Goal: Task Accomplishment & Management: Use online tool/utility

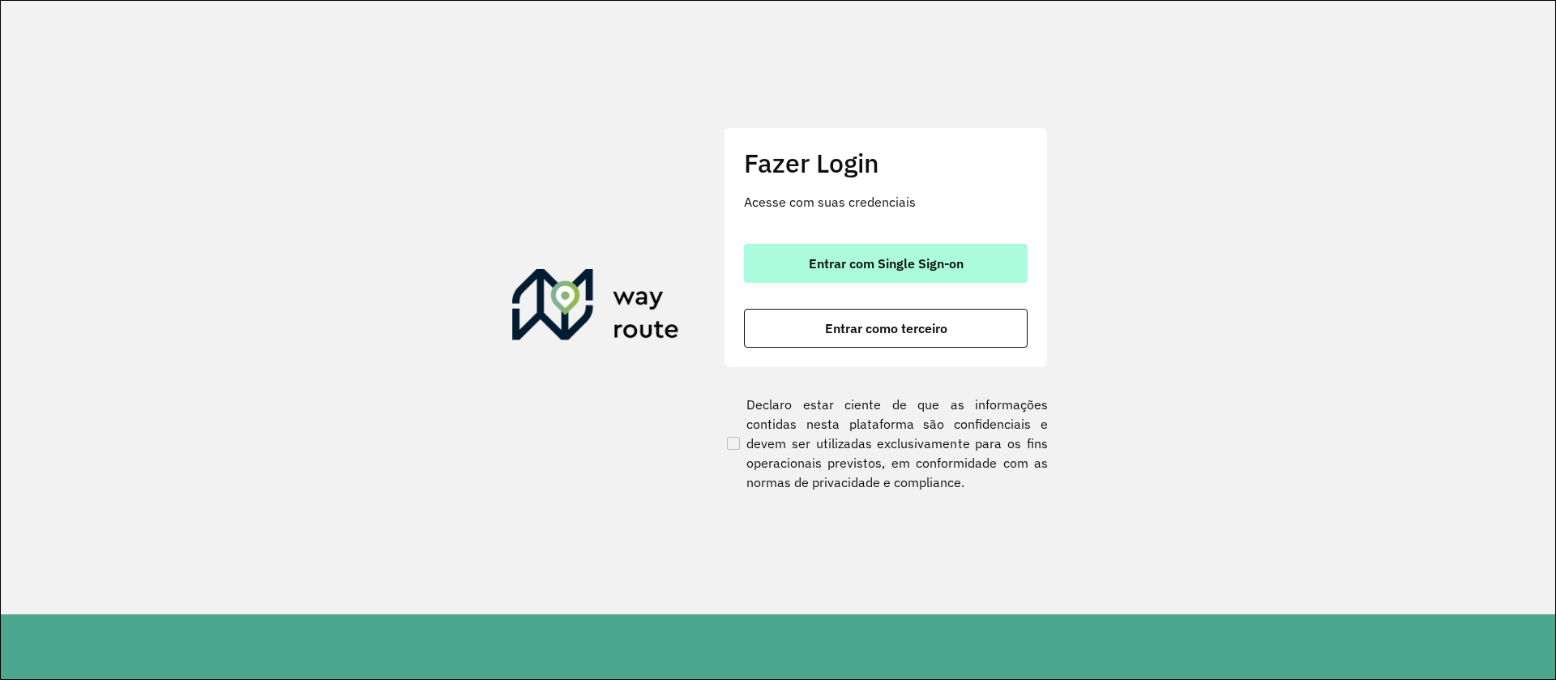
click at [948, 259] on span "Entrar com Single Sign-on" at bounding box center [886, 263] width 155 height 13
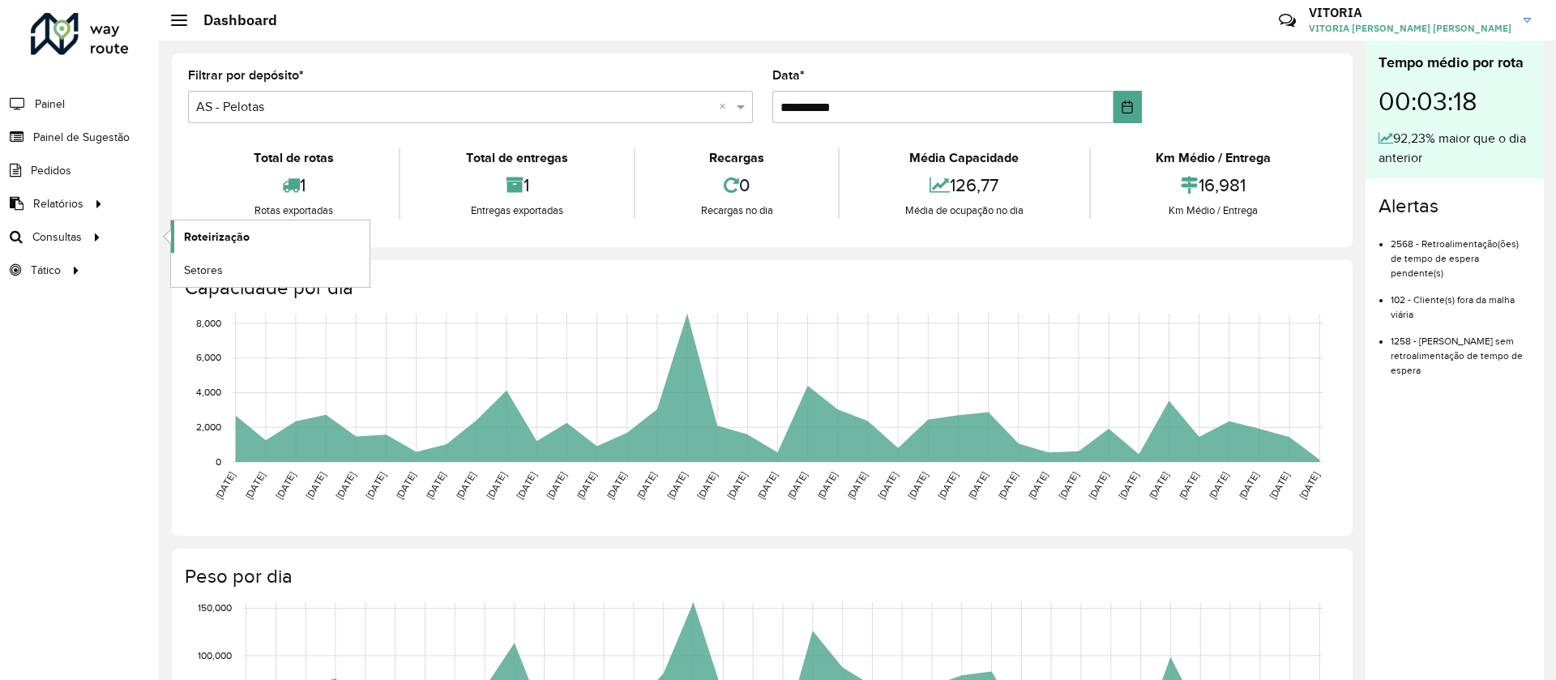
click at [180, 231] on link "Roteirização" at bounding box center [270, 236] width 199 height 32
click at [106, 134] on span "Painel de Sugestão" at bounding box center [83, 137] width 101 height 17
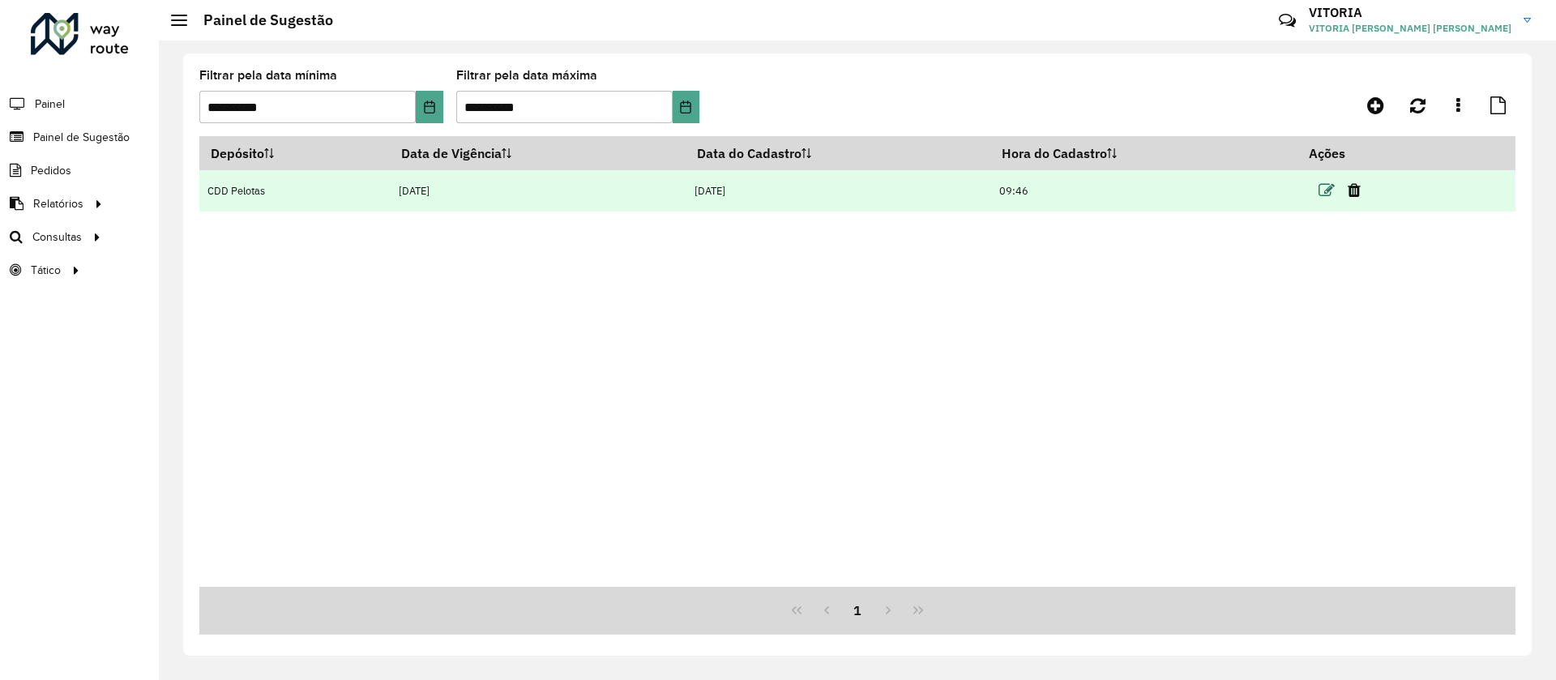
click at [1325, 194] on icon at bounding box center [1326, 190] width 16 height 16
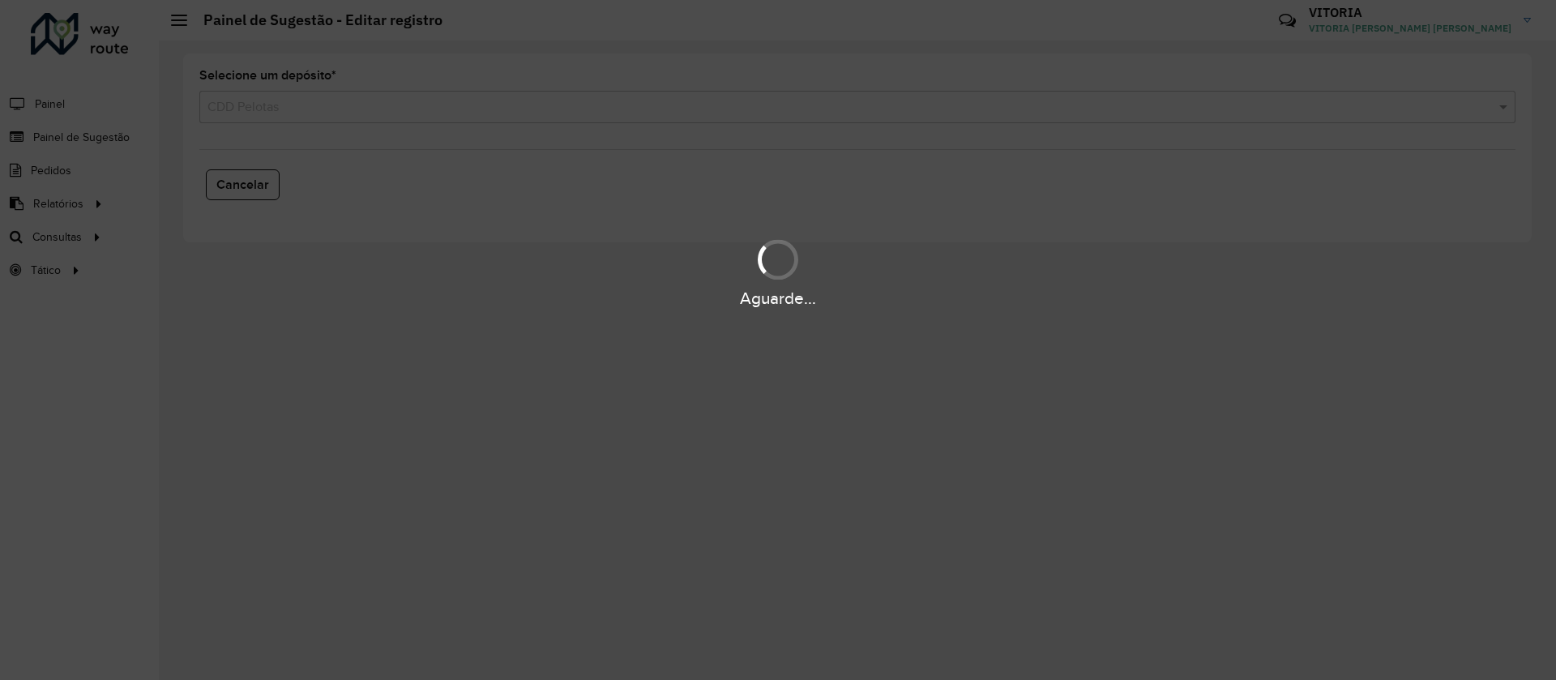
click at [1325, 194] on div "Aguarde..." at bounding box center [778, 340] width 1556 height 680
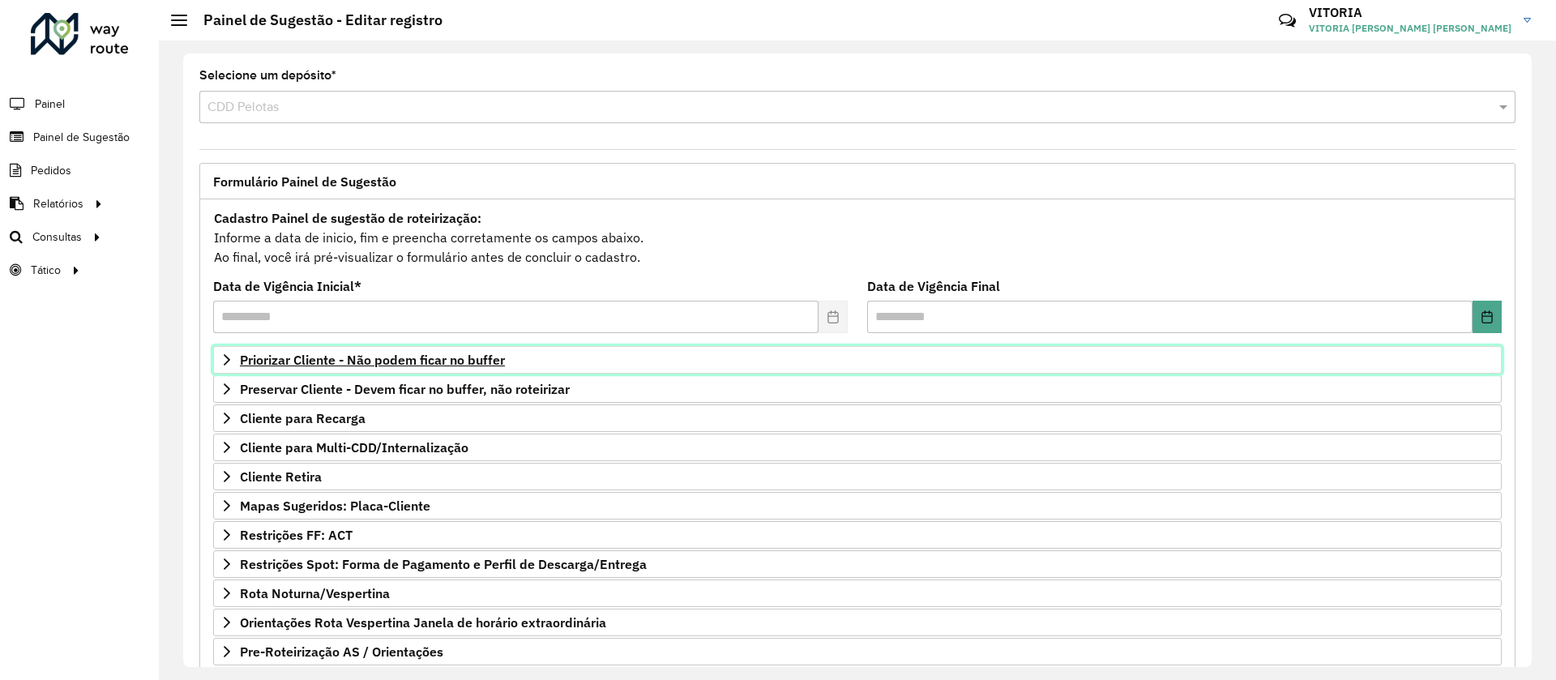
click at [418, 346] on link "Priorizar Cliente - Não podem ficar no buffer" at bounding box center [857, 360] width 1288 height 28
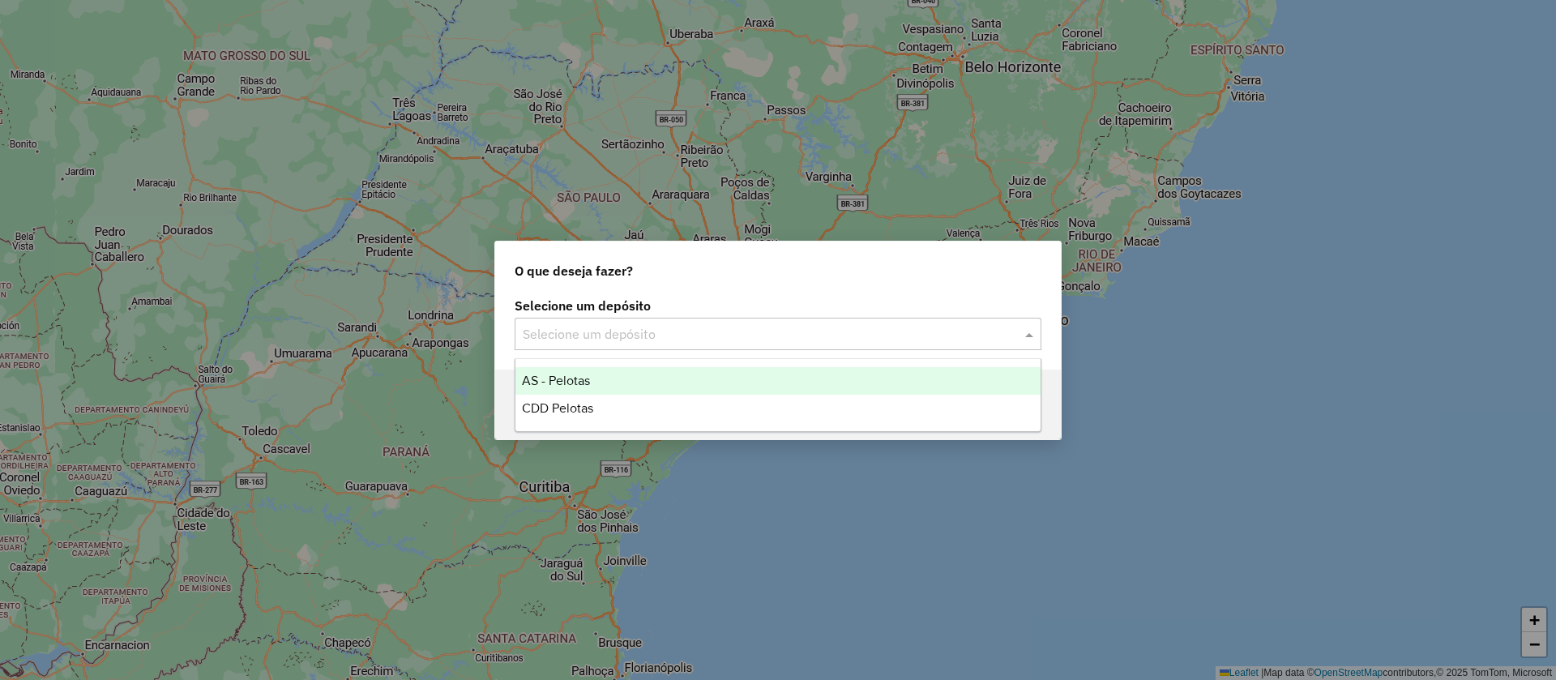
click at [654, 334] on input "text" at bounding box center [762, 334] width 478 height 19
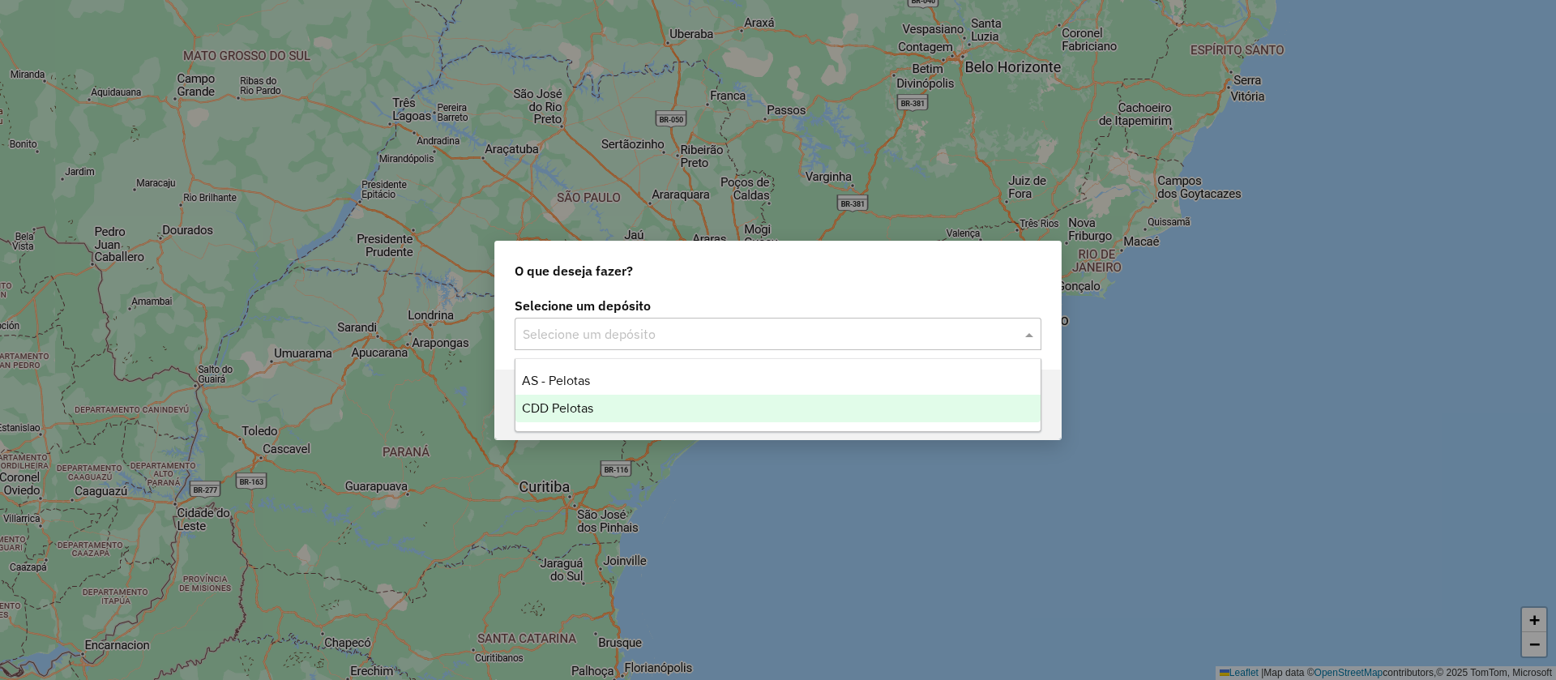
click at [597, 417] on div "CDD Pelotas" at bounding box center [777, 409] width 525 height 28
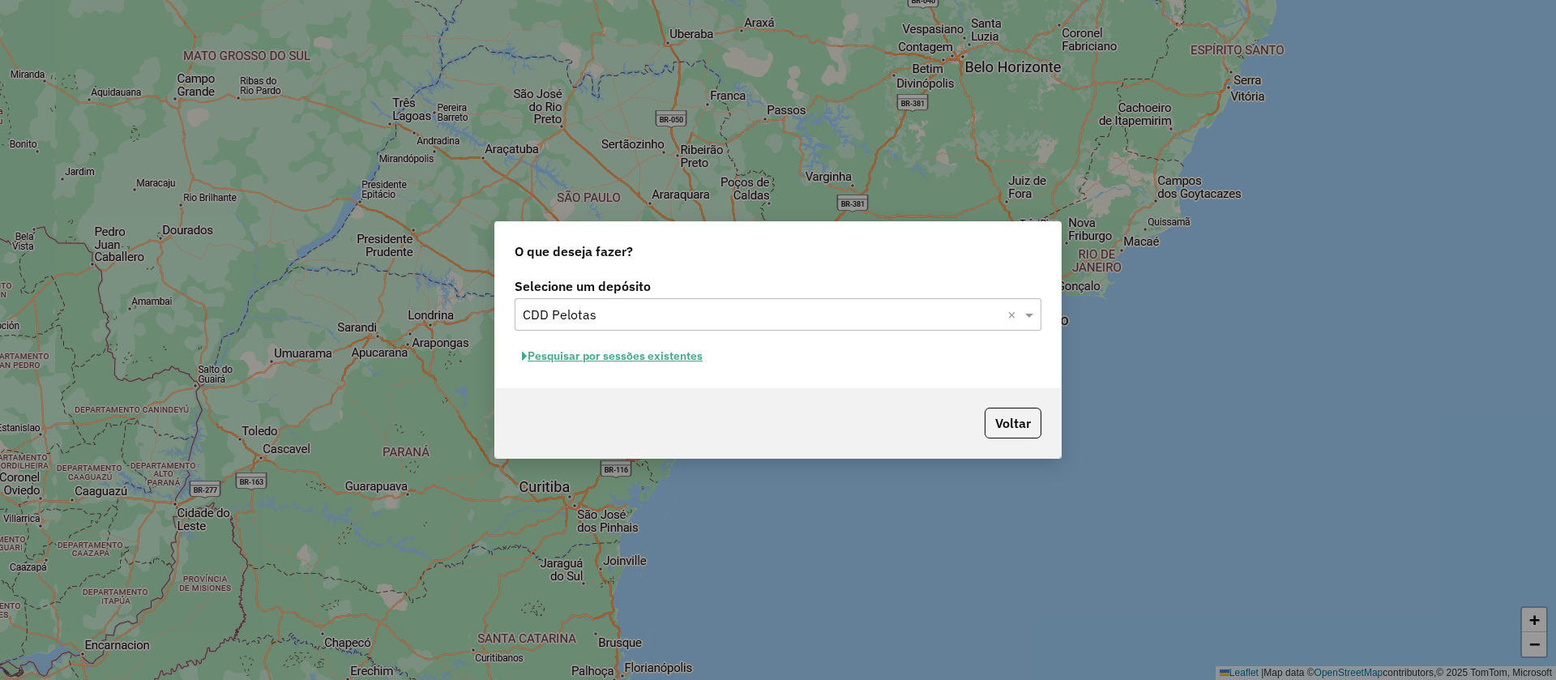
click at [643, 351] on button "Pesquisar por sessões existentes" at bounding box center [612, 356] width 195 height 25
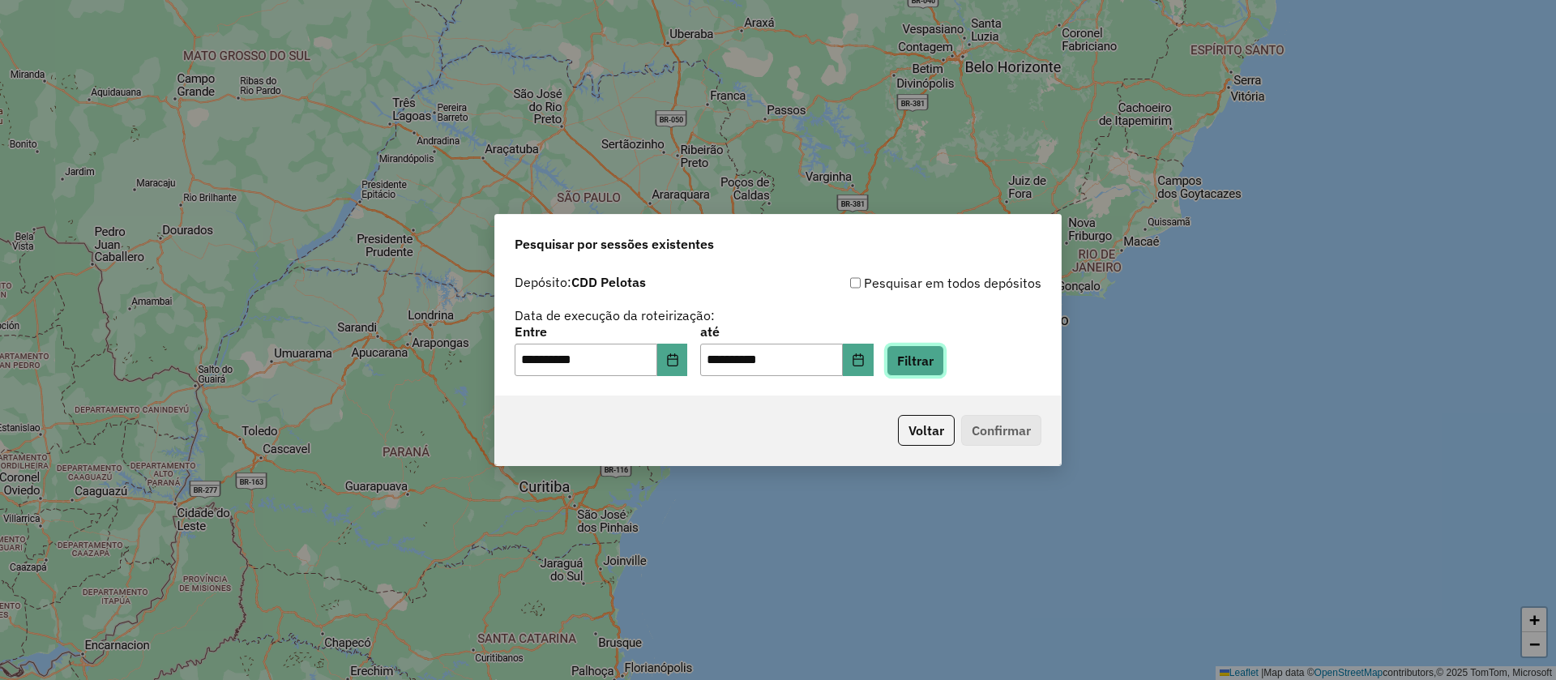
click at [935, 370] on button "Filtrar" at bounding box center [916, 360] width 58 height 31
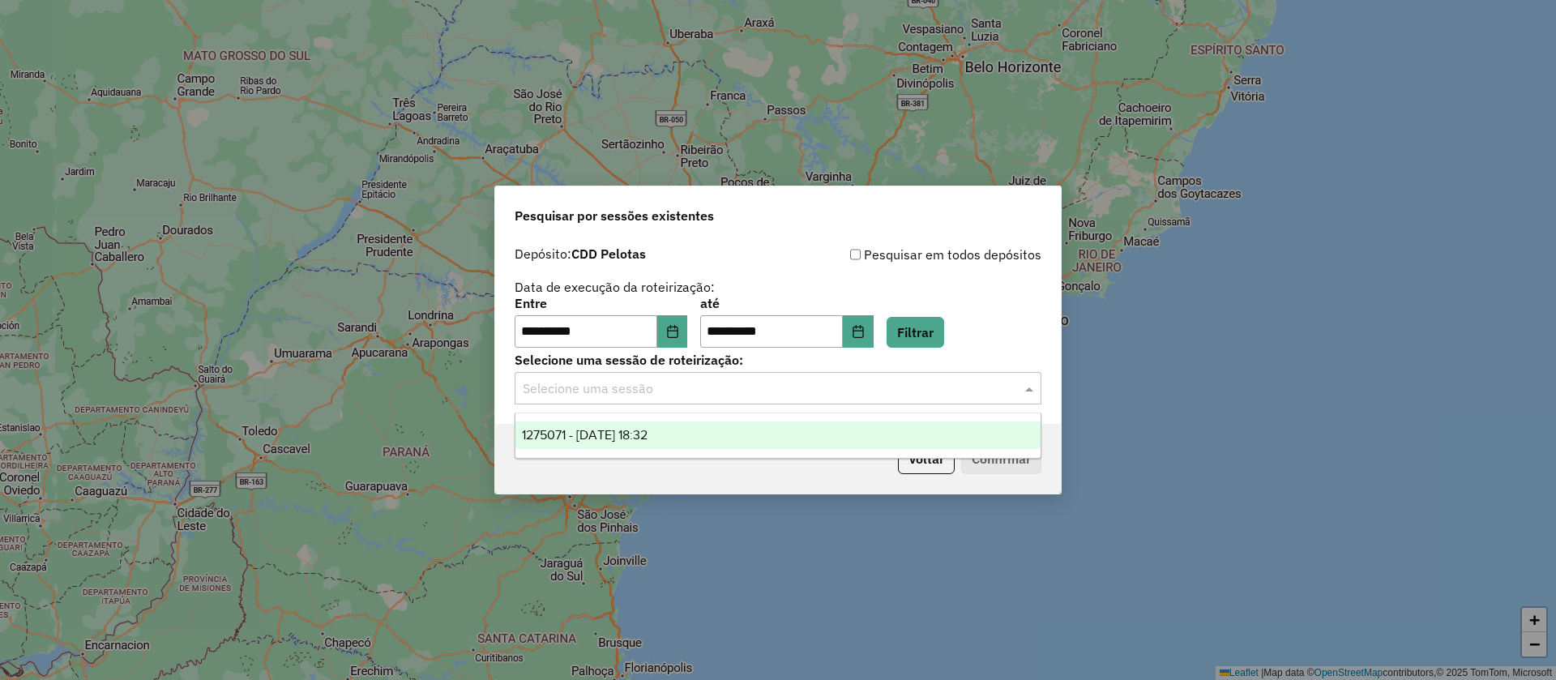
click at [849, 380] on input "text" at bounding box center [762, 388] width 478 height 19
click at [647, 432] on span "1275071 - [DATE] 18:32" at bounding box center [585, 435] width 126 height 14
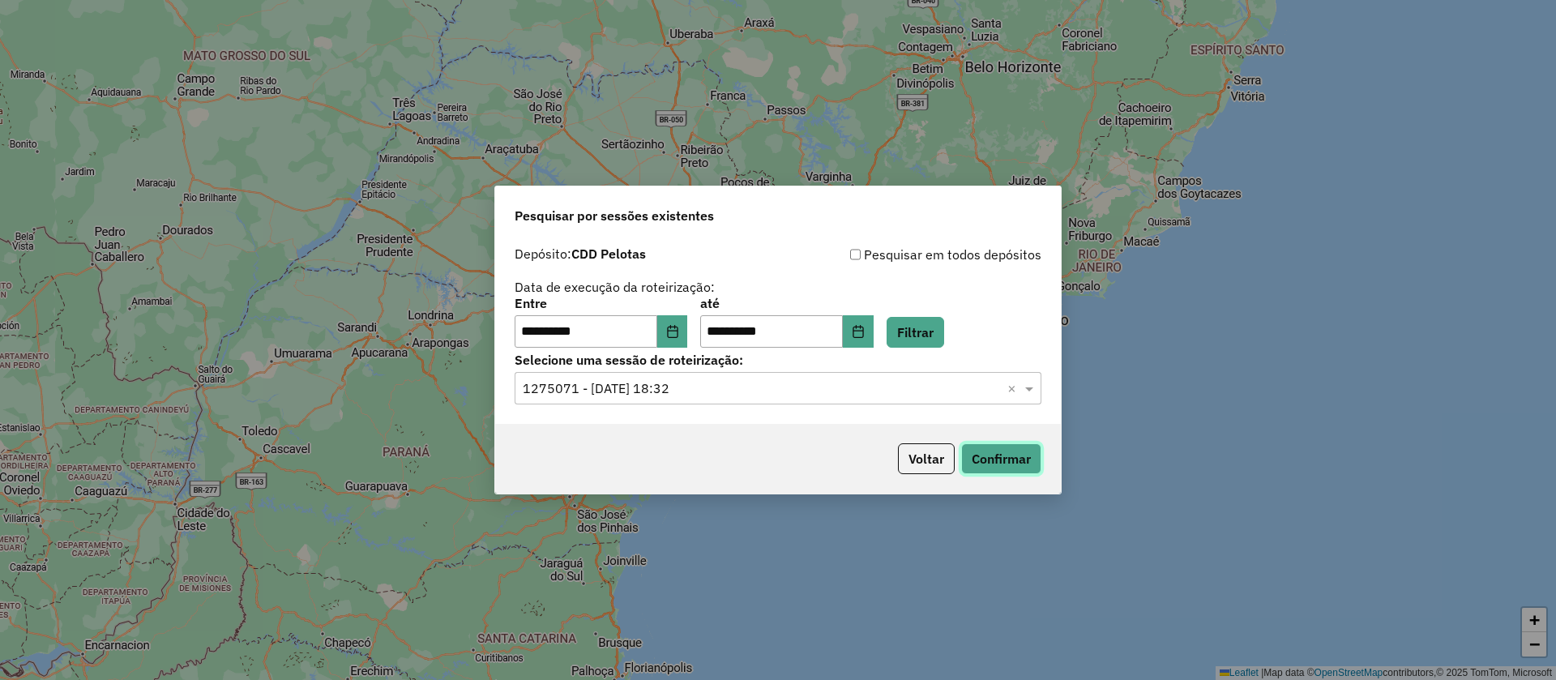
click at [985, 454] on button "Confirmar" at bounding box center [1001, 458] width 80 height 31
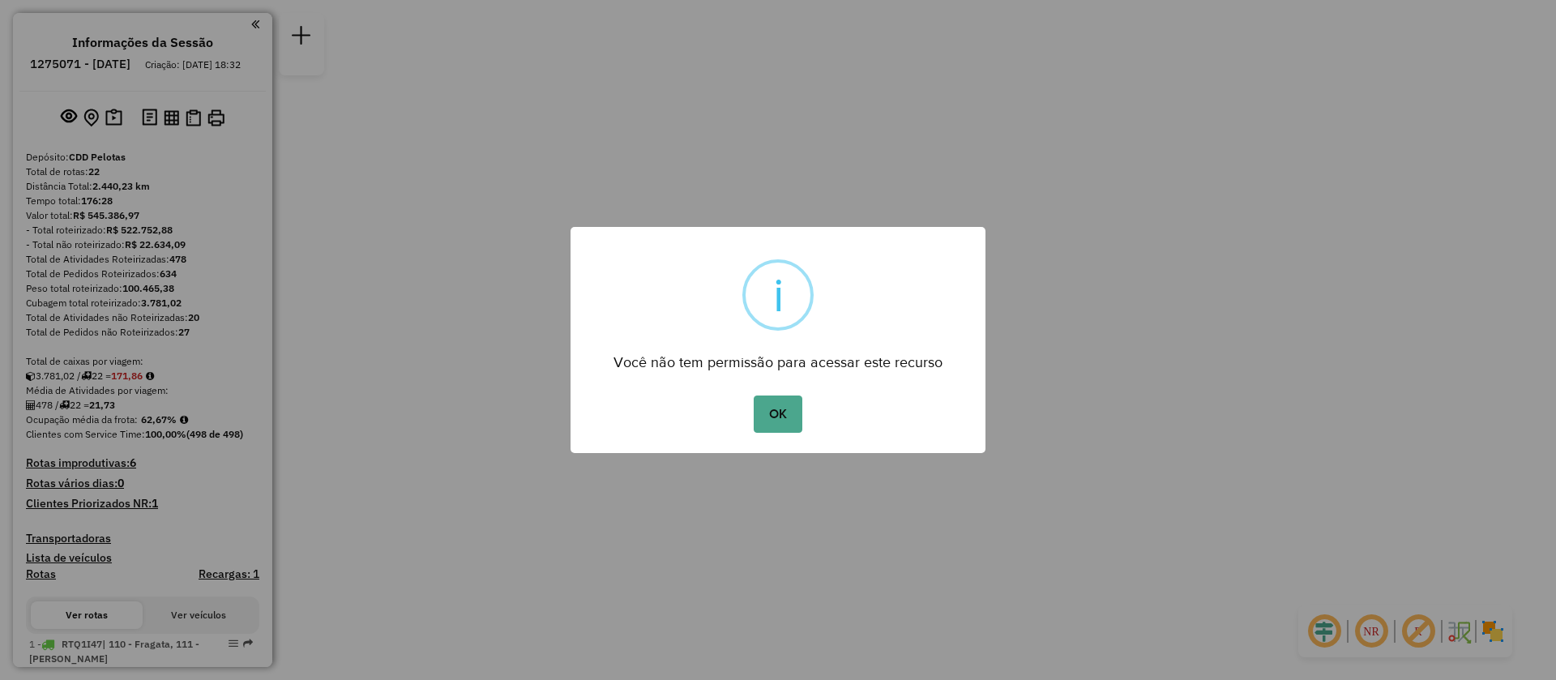
click at [765, 411] on button "OK" at bounding box center [778, 413] width 48 height 37
